Goal: Understand process/instructions

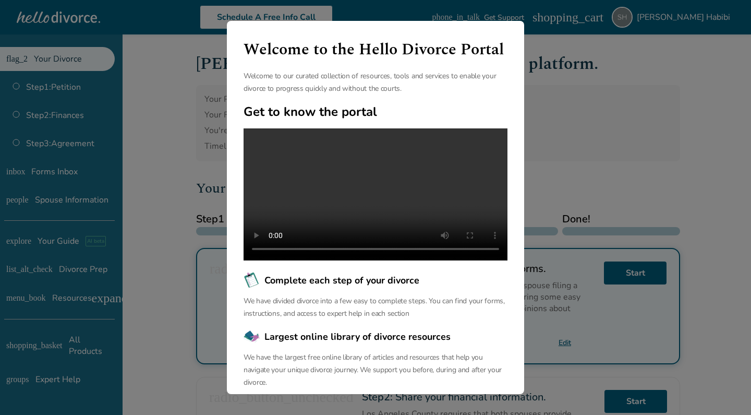
click at [595, 177] on div "Welcome to the Hello Divorce Portal Welcome to our curated collection of resour…" at bounding box center [375, 207] width 751 height 415
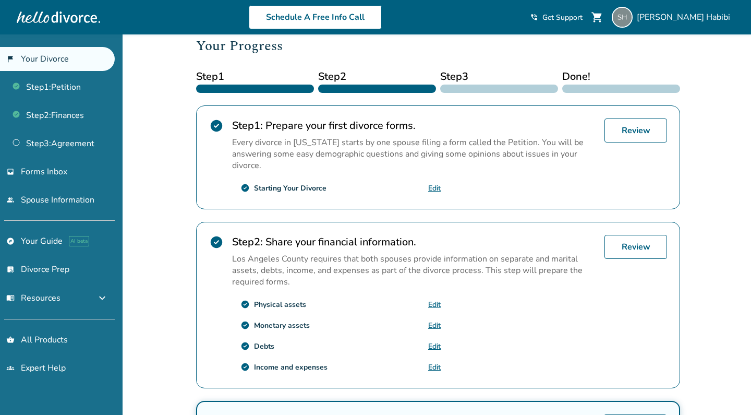
scroll to position [160, 0]
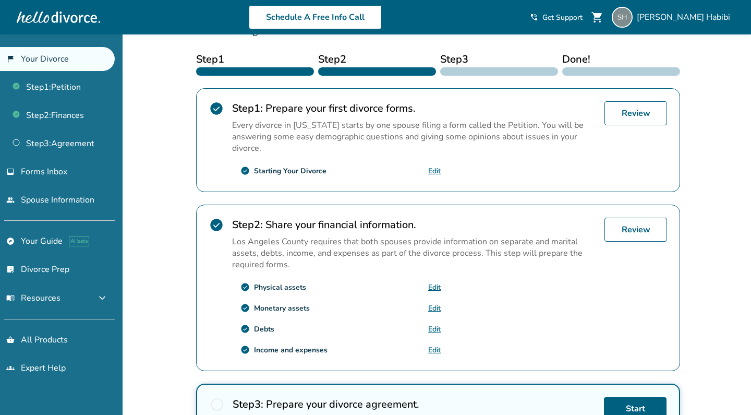
click at [412, 124] on p "Every divorce in [US_STATE] starts by one spouse filing a form called the Petit…" at bounding box center [414, 136] width 364 height 34
click at [393, 127] on p "Every divorce in [US_STATE] starts by one spouse filing a form called the Petit…" at bounding box center [414, 136] width 364 height 34
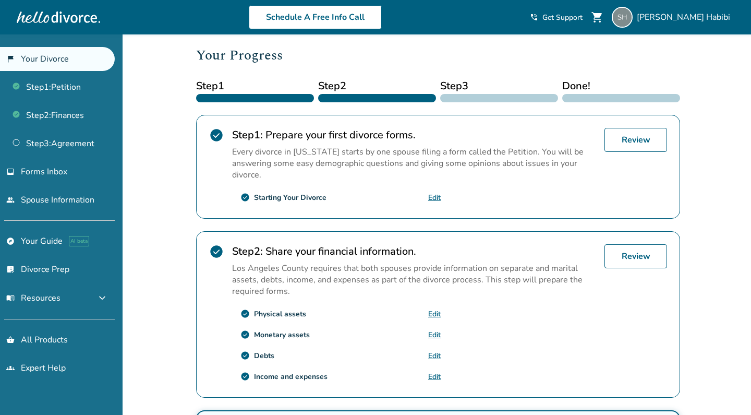
scroll to position [113, 0]
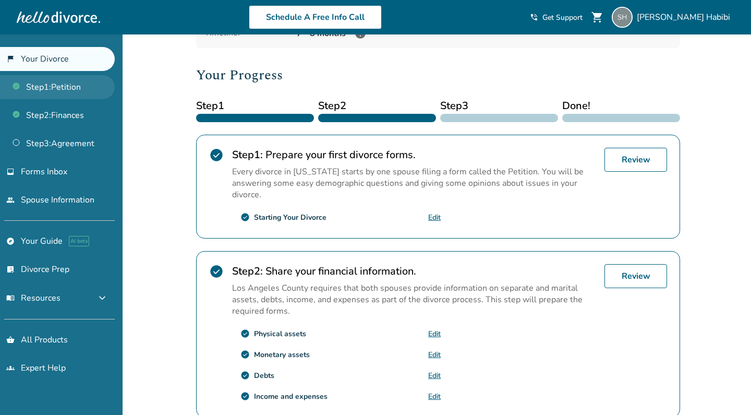
click at [85, 83] on link "Step 1 : Petition" at bounding box center [57, 87] width 115 height 24
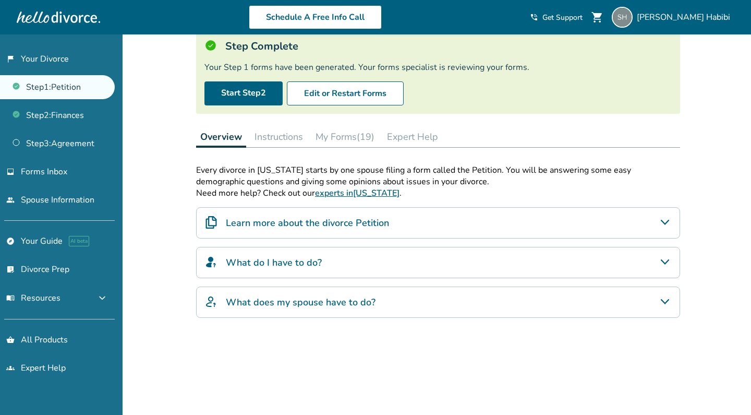
scroll to position [53, 0]
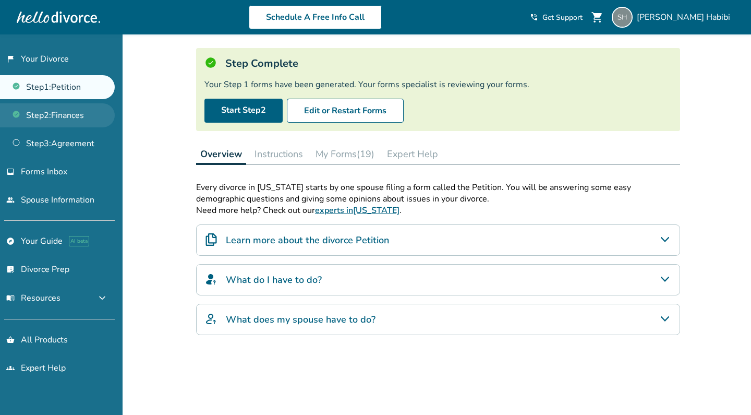
click at [64, 106] on link "Step 2 : Finances" at bounding box center [57, 115] width 115 height 24
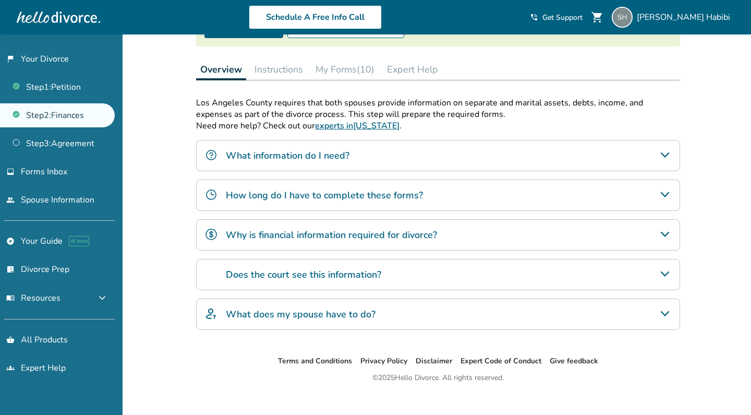
scroll to position [149, 0]
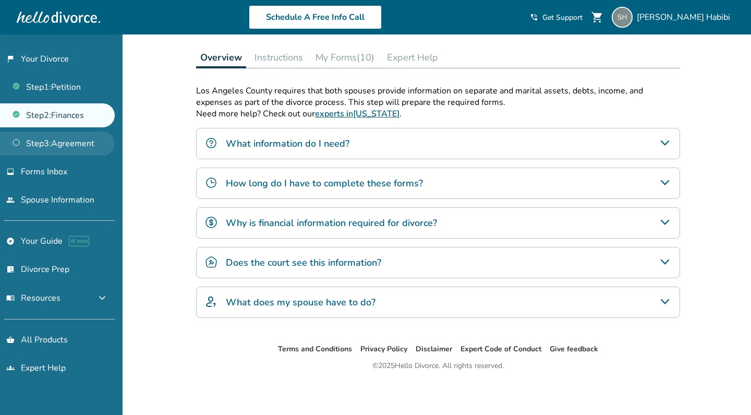
click at [74, 146] on link "Step 3 : Agreement" at bounding box center [57, 143] width 115 height 24
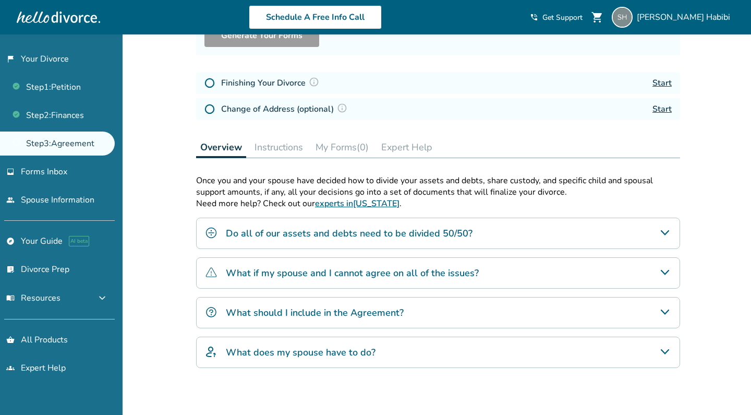
scroll to position [167, 0]
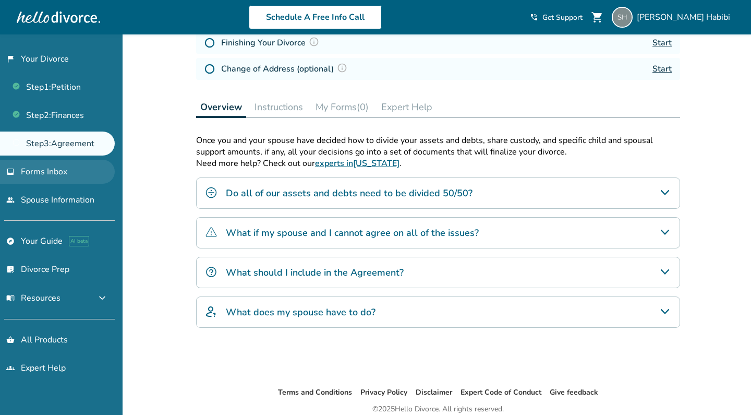
click at [88, 175] on link "inbox Forms Inbox" at bounding box center [57, 172] width 115 height 24
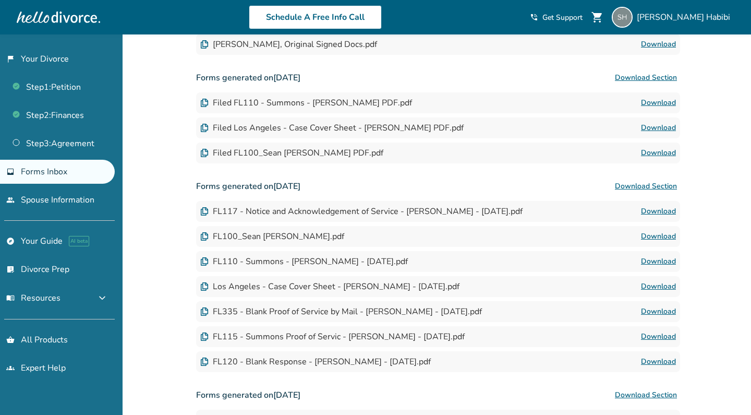
scroll to position [121, 0]
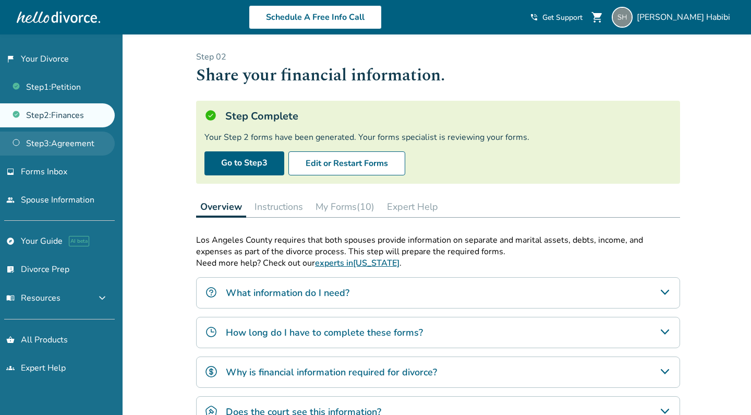
click at [96, 139] on link "Step 3 : Agreement" at bounding box center [57, 143] width 115 height 24
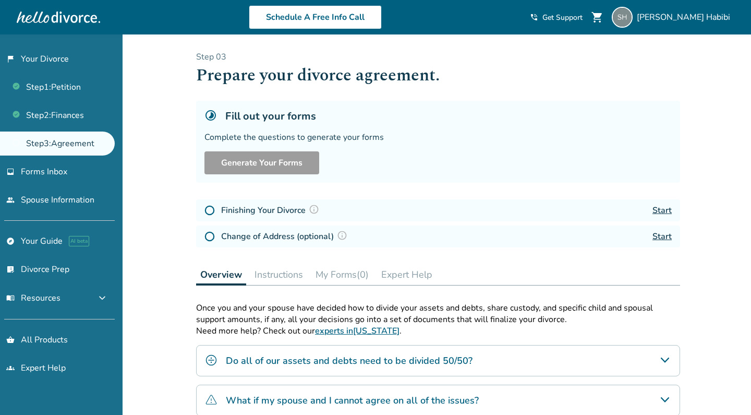
scroll to position [11, 0]
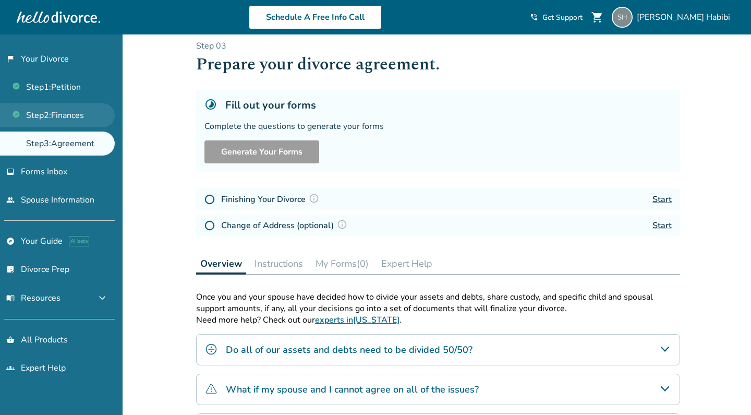
click at [93, 111] on link "Step 2 : Finances" at bounding box center [57, 115] width 115 height 24
click at [92, 148] on link "Step 3 : Agreement" at bounding box center [57, 143] width 115 height 24
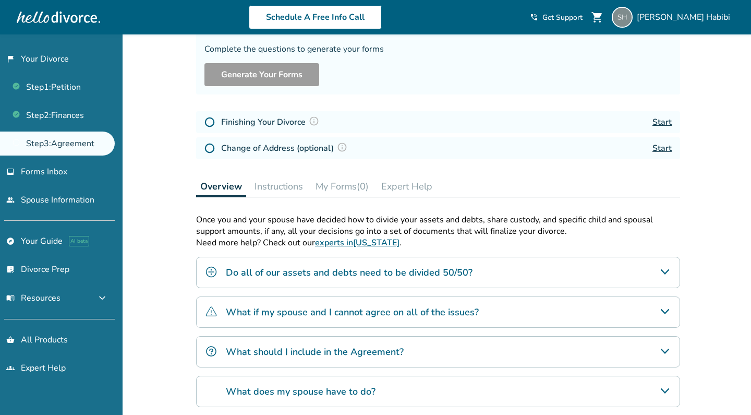
scroll to position [0, 0]
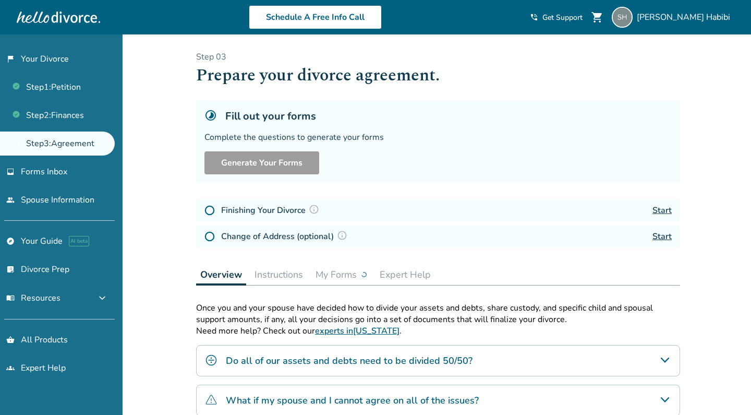
click at [665, 210] on link "Start" at bounding box center [662, 210] width 19 height 11
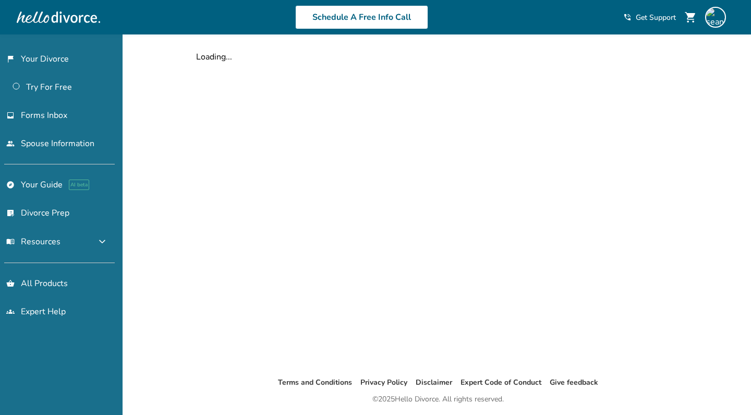
click at [85, 20] on div at bounding box center [58, 17] width 83 height 21
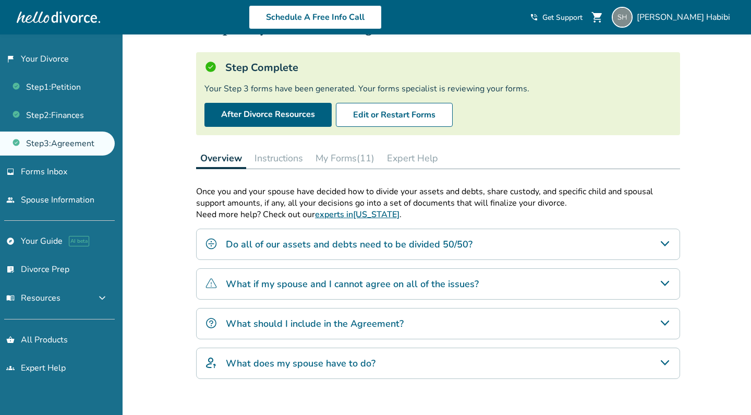
scroll to position [6, 0]
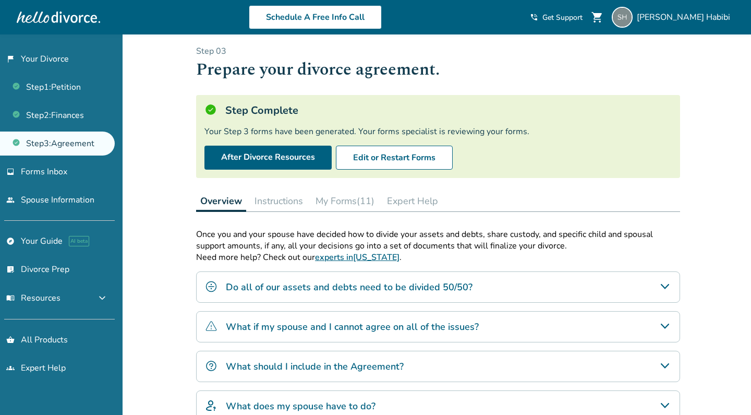
click at [172, 176] on div "Added to cart Step 0 3 Prepare your divorce agreement. Step Complete Your Step …" at bounding box center [375, 291] width 751 height 524
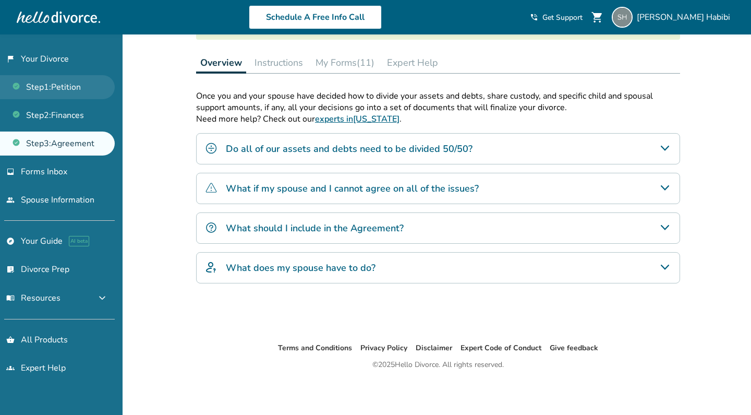
scroll to position [144, 0]
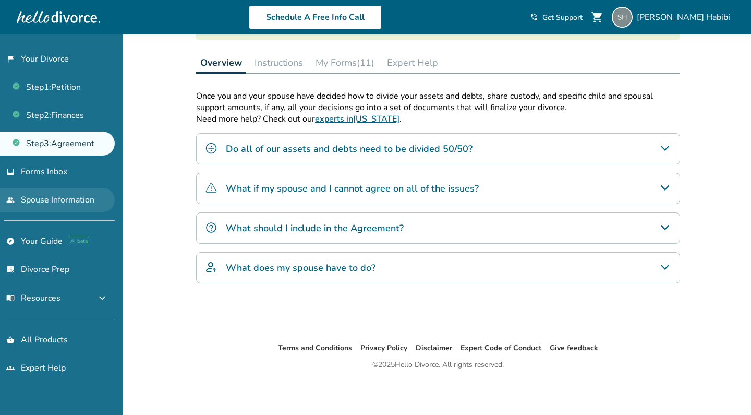
click at [98, 197] on link "people Spouse Information" at bounding box center [57, 200] width 115 height 24
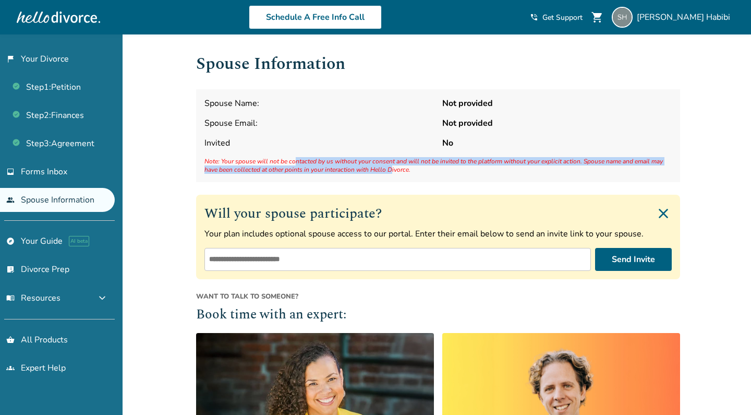
drag, startPoint x: 293, startPoint y: 165, endPoint x: 392, endPoint y: 170, distance: 99.3
click at [392, 170] on span "Note: Your spouse will not be contacted by us without your consent and will not…" at bounding box center [439, 165] width 468 height 17
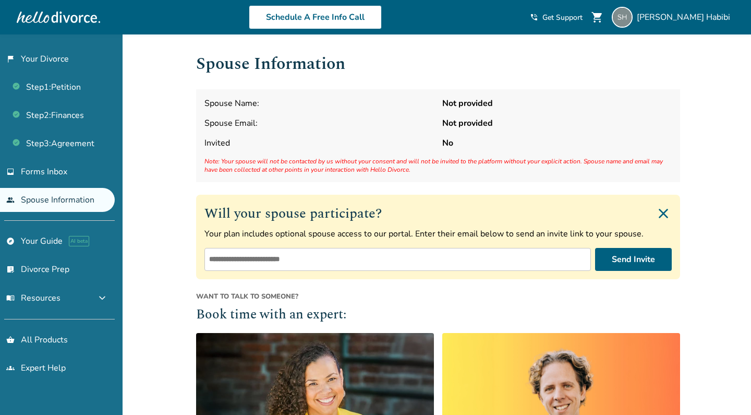
click at [332, 169] on span "Note: Your spouse will not be contacted by us without your consent and will not…" at bounding box center [439, 165] width 468 height 17
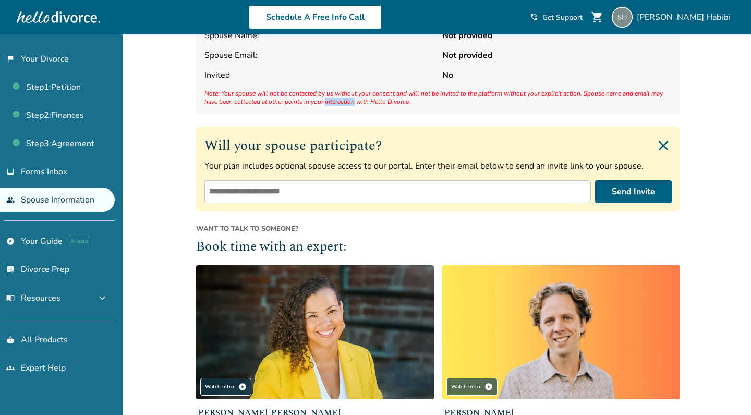
scroll to position [35, 0]
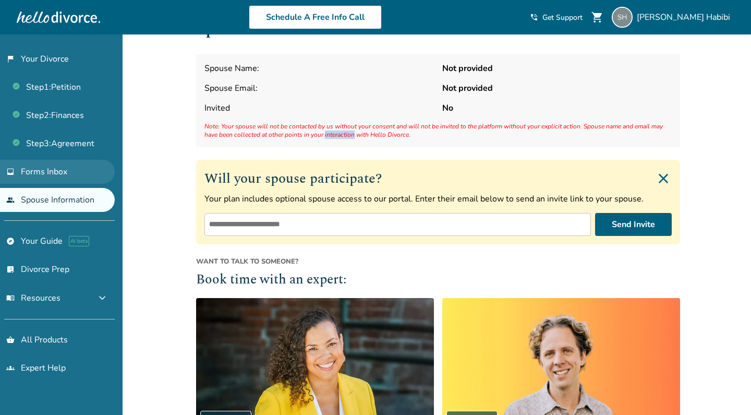
click at [79, 175] on link "inbox Forms Inbox" at bounding box center [57, 172] width 115 height 24
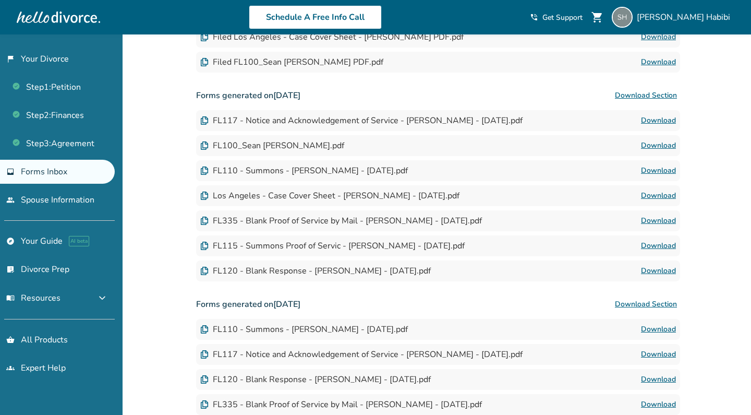
scroll to position [394, 0]
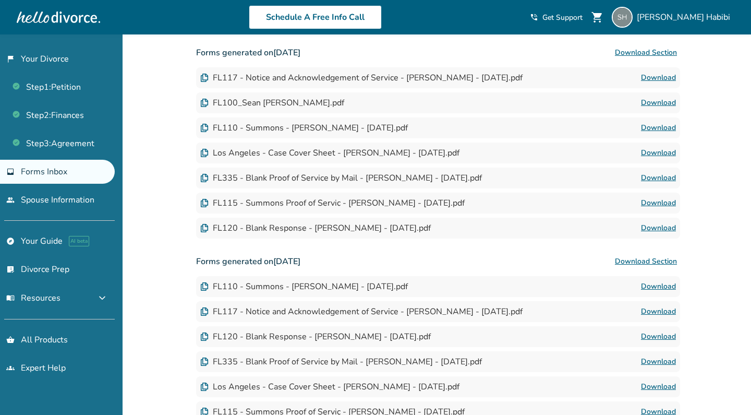
click at [654, 228] on link "Download" at bounding box center [658, 228] width 35 height 13
click at [281, 231] on div "FL120 - Blank Response - [PERSON_NAME] - [DATE].pdf" at bounding box center [315, 227] width 231 height 11
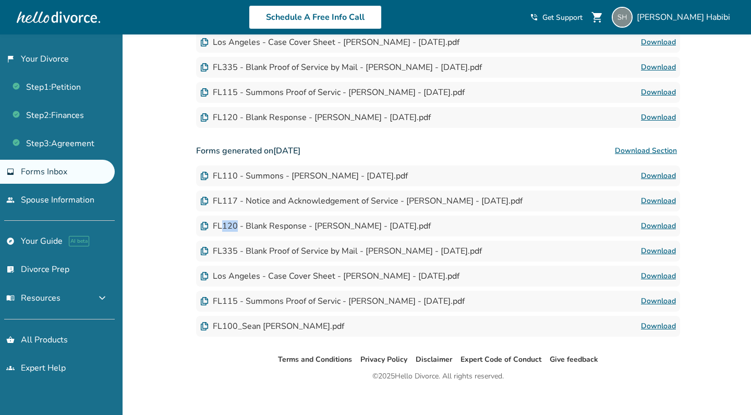
scroll to position [507, 0]
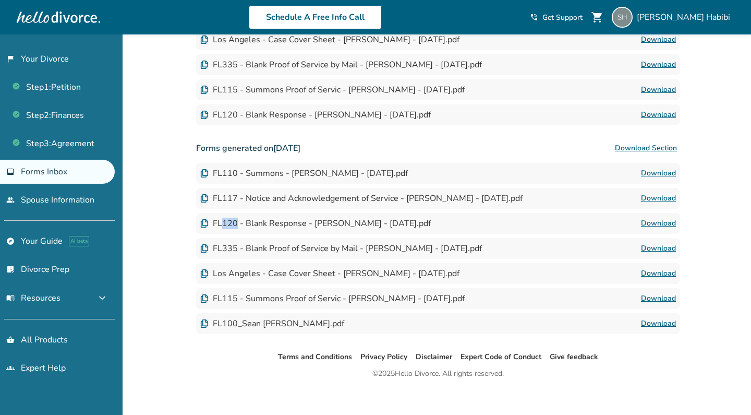
click at [657, 219] on link "Download" at bounding box center [658, 223] width 35 height 13
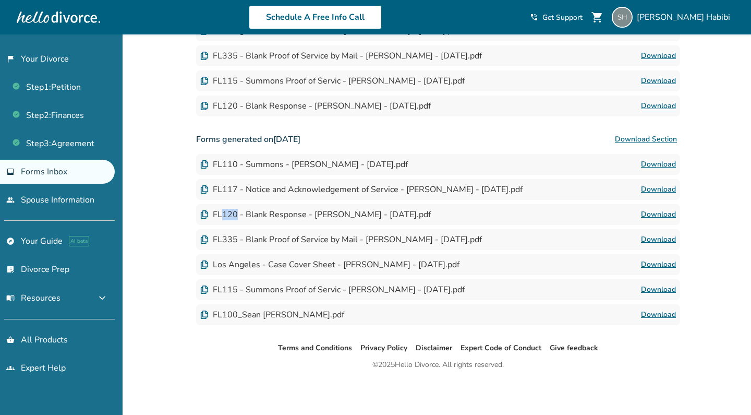
scroll to position [516, 0]
click at [50, 291] on button "menu_book Resources expand_more" at bounding box center [57, 297] width 115 height 25
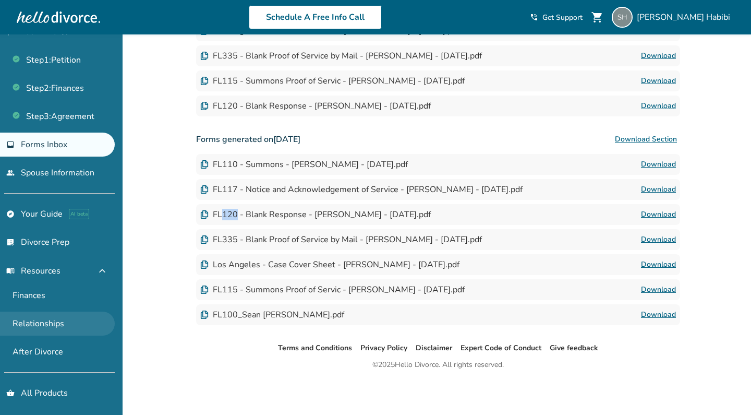
scroll to position [21, 0]
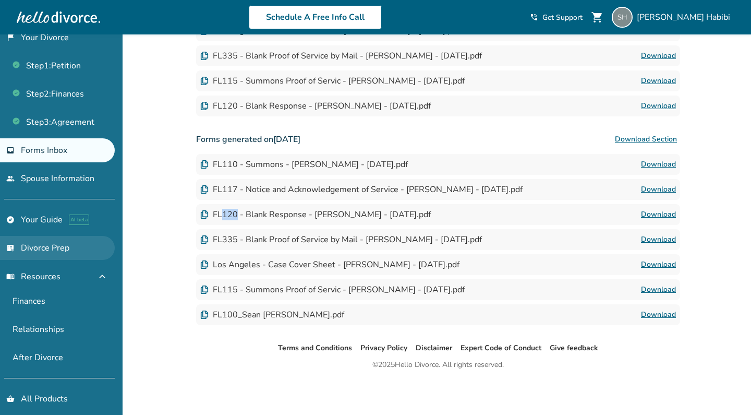
click at [92, 247] on link "list_alt_check Divorce Prep" at bounding box center [57, 248] width 115 height 24
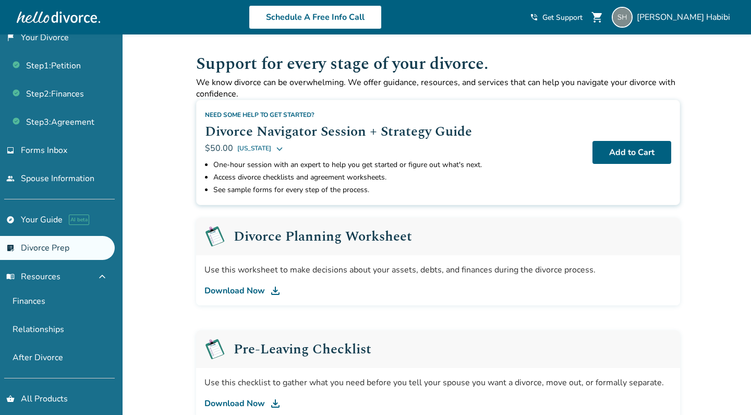
click at [81, 147] on link "inbox Forms Inbox" at bounding box center [57, 150] width 115 height 24
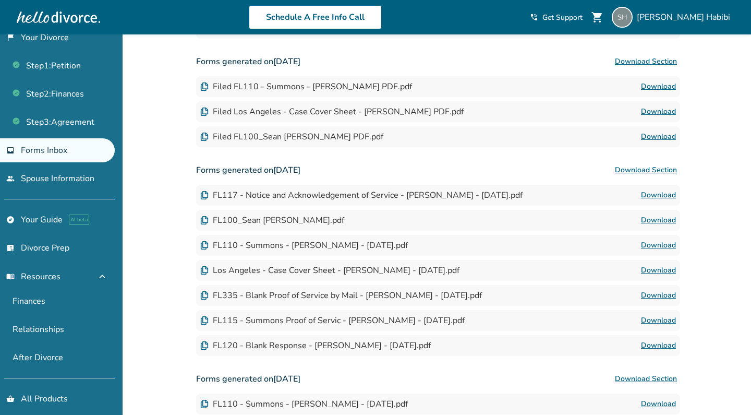
scroll to position [264, 0]
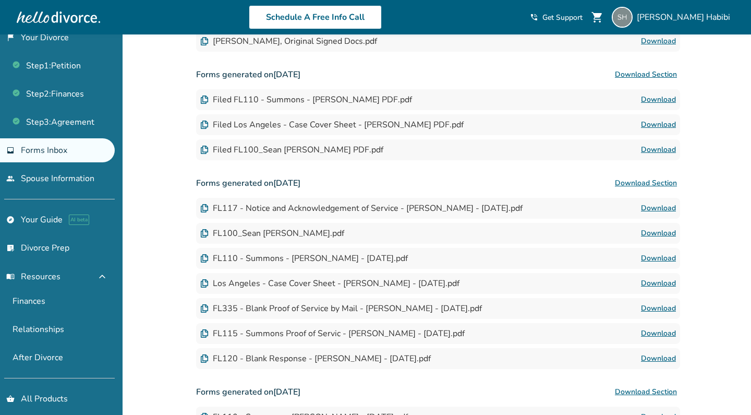
click at [660, 151] on link "Download" at bounding box center [658, 149] width 35 height 13
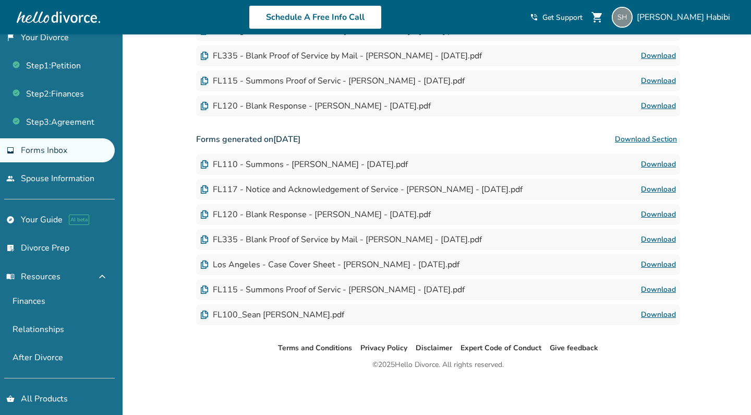
scroll to position [516, 0]
click at [658, 310] on link "Download" at bounding box center [658, 314] width 35 height 13
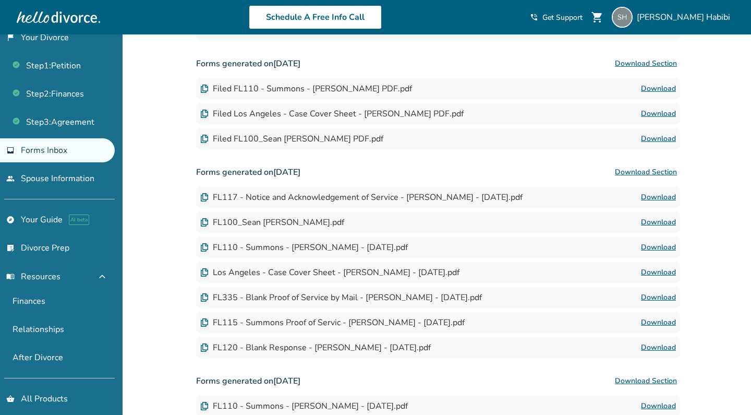
scroll to position [498, 0]
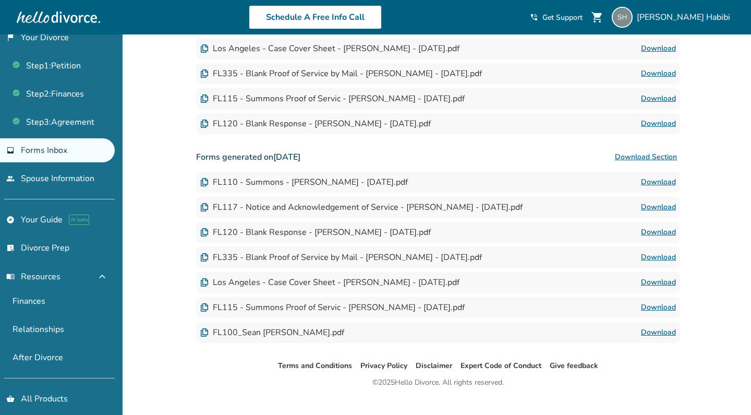
click at [671, 228] on link "Download" at bounding box center [658, 232] width 35 height 13
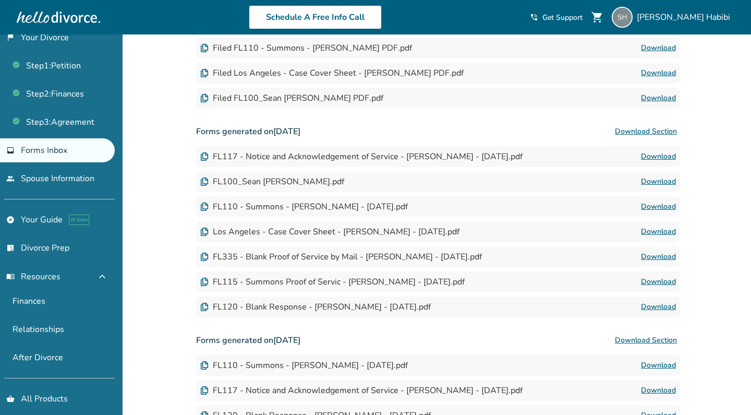
scroll to position [314, 0]
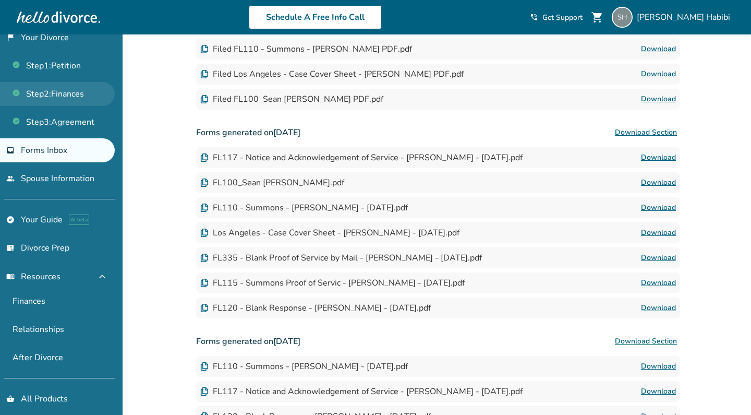
click at [98, 87] on link "Step 2 : Finances" at bounding box center [57, 94] width 115 height 24
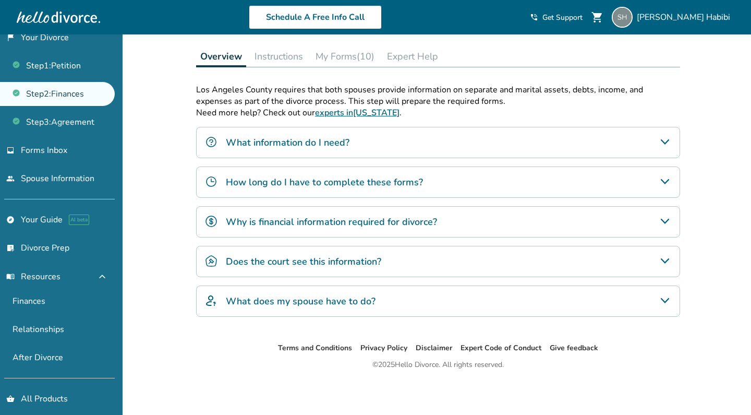
scroll to position [150, 0]
click at [81, 150] on link "inbox Forms Inbox" at bounding box center [57, 150] width 115 height 24
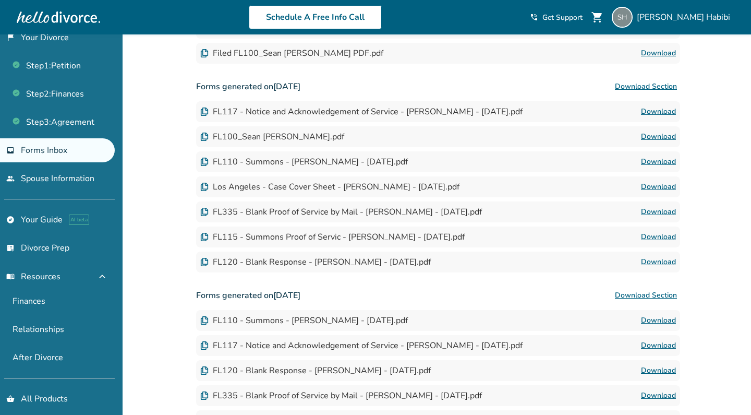
scroll to position [379, 0]
